Goal: Transaction & Acquisition: Download file/media

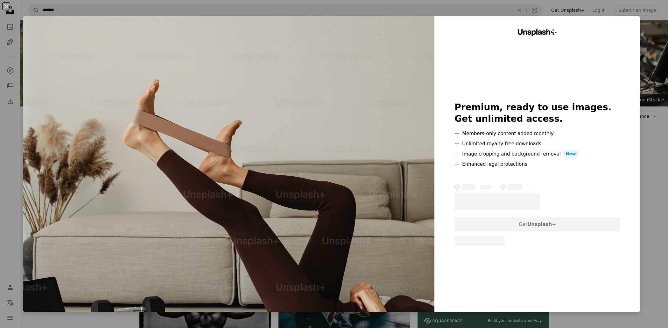
scroll to position [1774, 0]
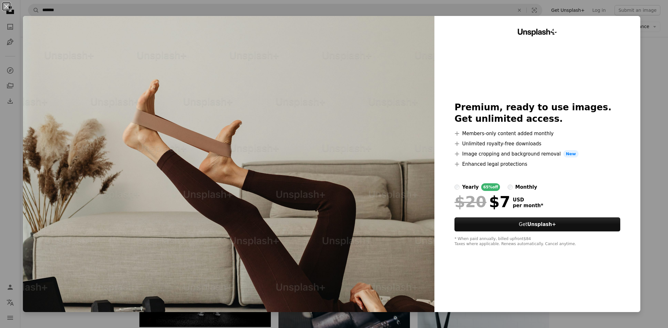
click at [307, 14] on div "An X shape Unsplash+ Premium, ready to use images. Get unlimited access. A plus…" at bounding box center [334, 164] width 668 height 328
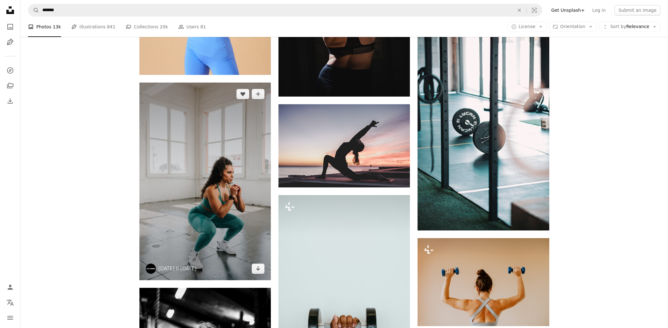
scroll to position [2260, 0]
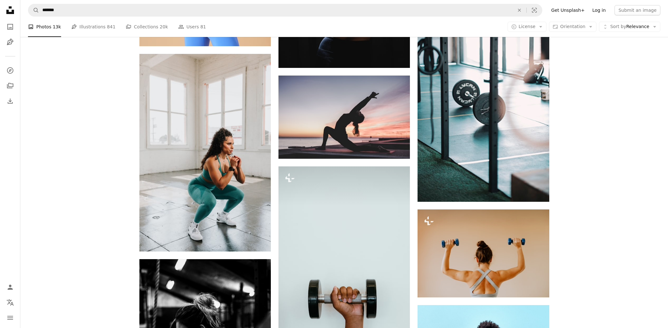
click at [603, 11] on link "Log in" at bounding box center [599, 10] width 21 height 10
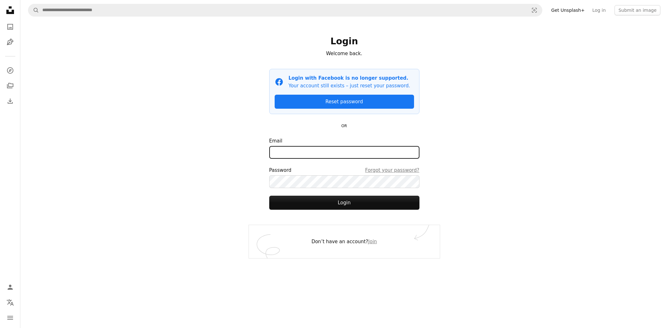
click at [405, 149] on input "Email" at bounding box center [344, 152] width 150 height 13
type input "**********"
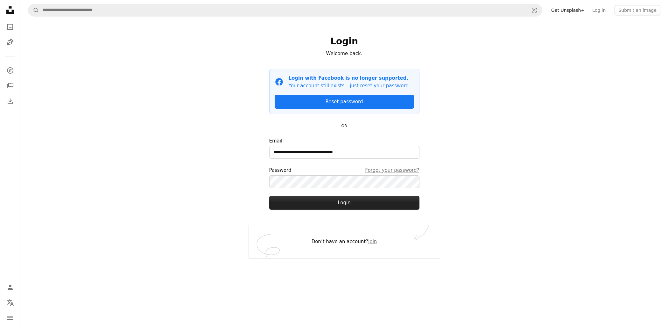
click at [354, 201] on button "Login" at bounding box center [344, 203] width 150 height 14
